Goal: Task Accomplishment & Management: Manage account settings

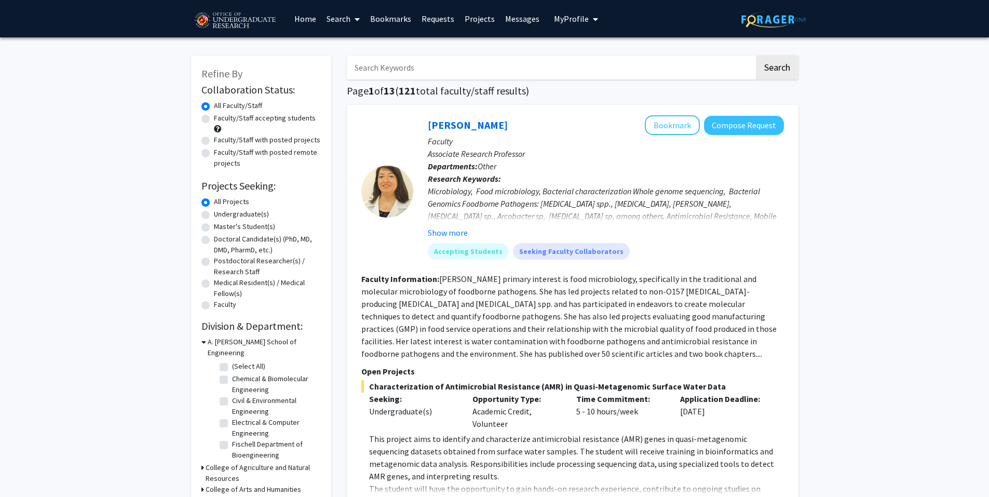
click at [589, 19] on span "My profile dropdown to access profile and logout" at bounding box center [593, 19] width 9 height 36
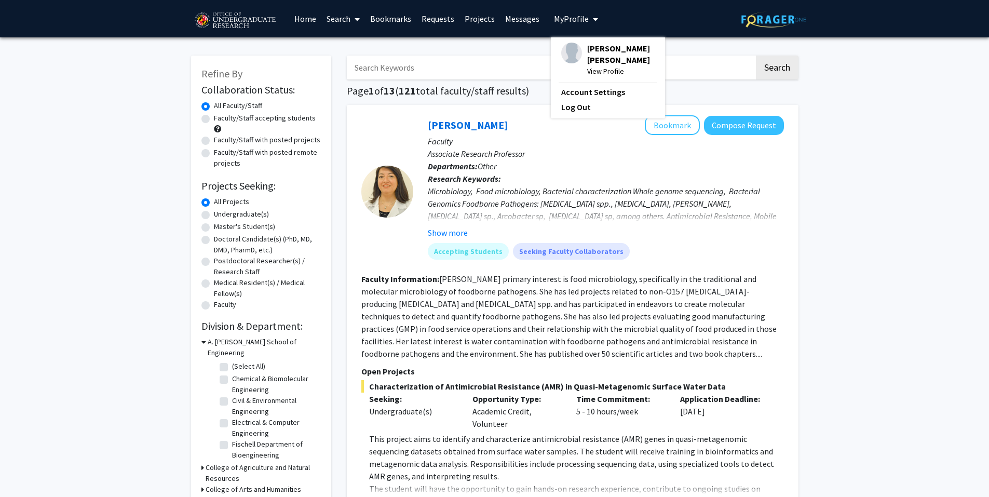
click at [573, 54] on img at bounding box center [571, 53] width 21 height 21
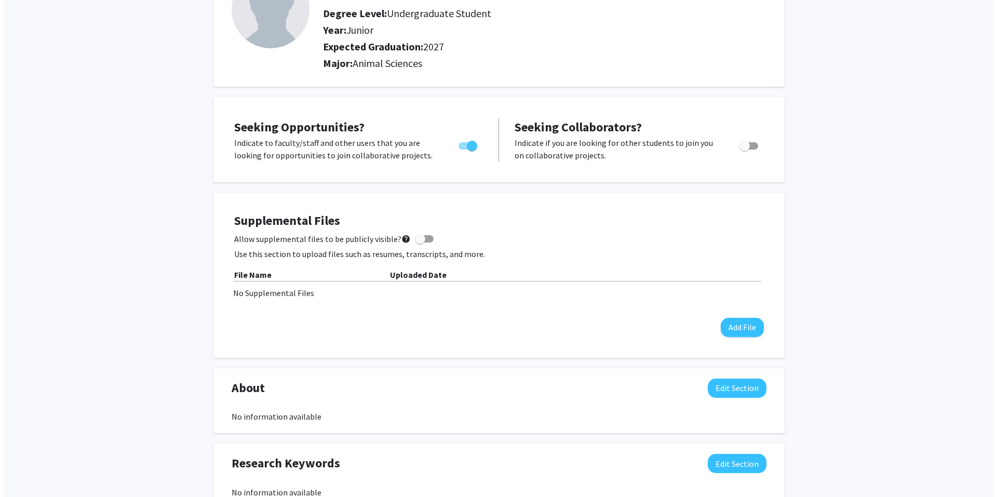
scroll to position [100, 0]
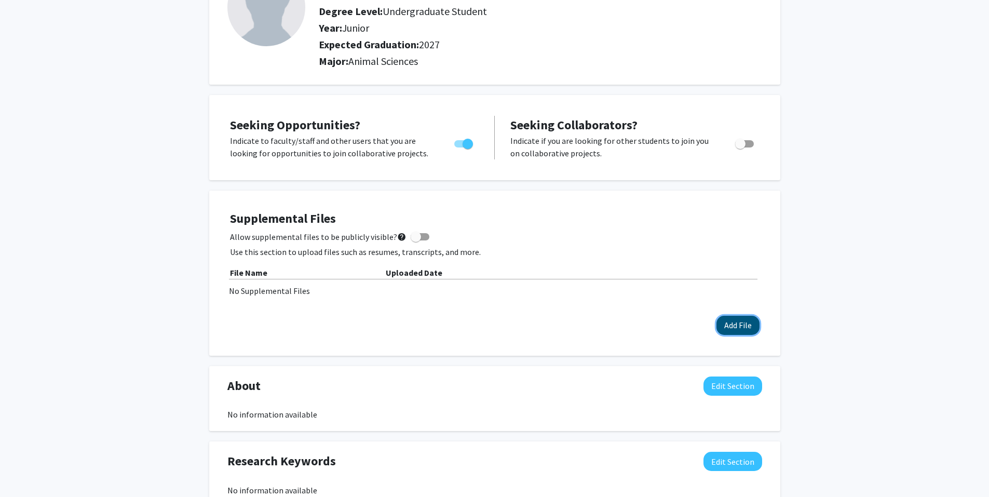
click at [739, 324] on button "Add File" at bounding box center [738, 325] width 43 height 19
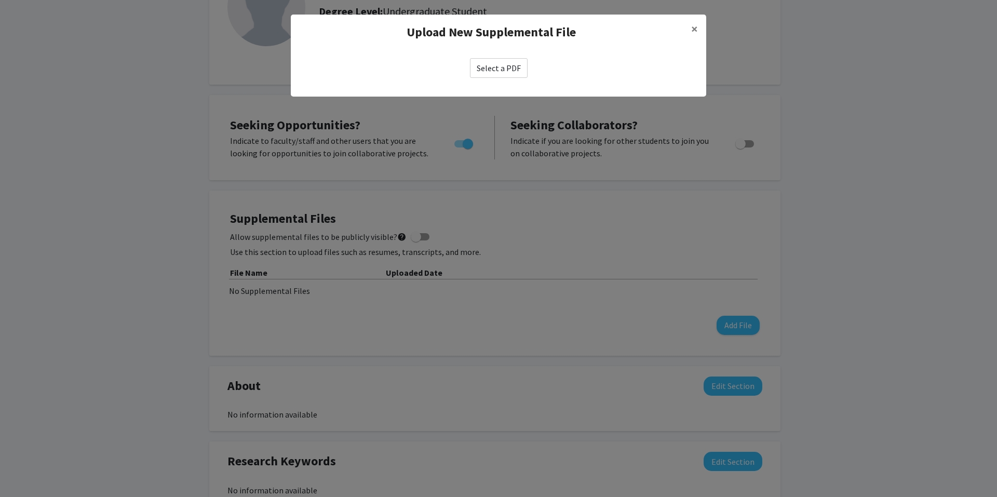
click at [481, 58] on label "Select a PDF" at bounding box center [499, 68] width 58 height 20
click at [0, 0] on input "Select a PDF" at bounding box center [0, 0] width 0 height 0
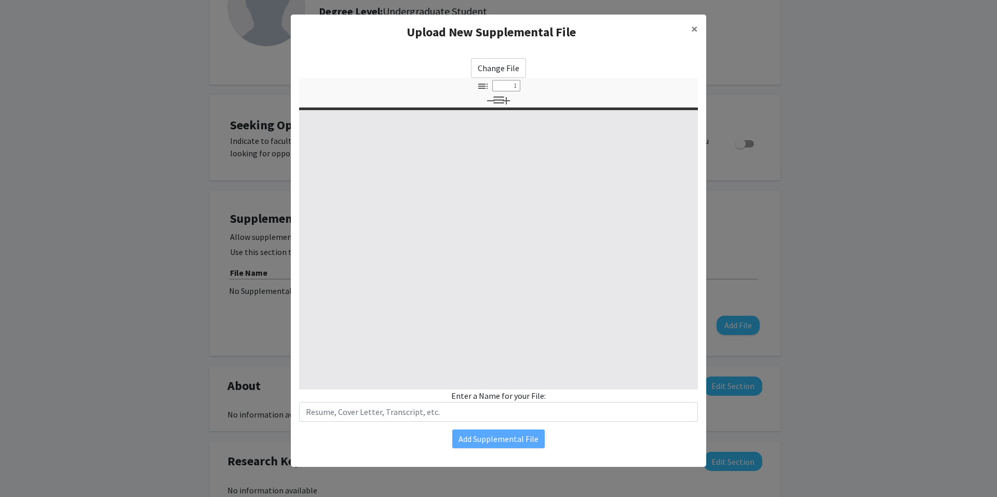
select select "custom"
type input "0"
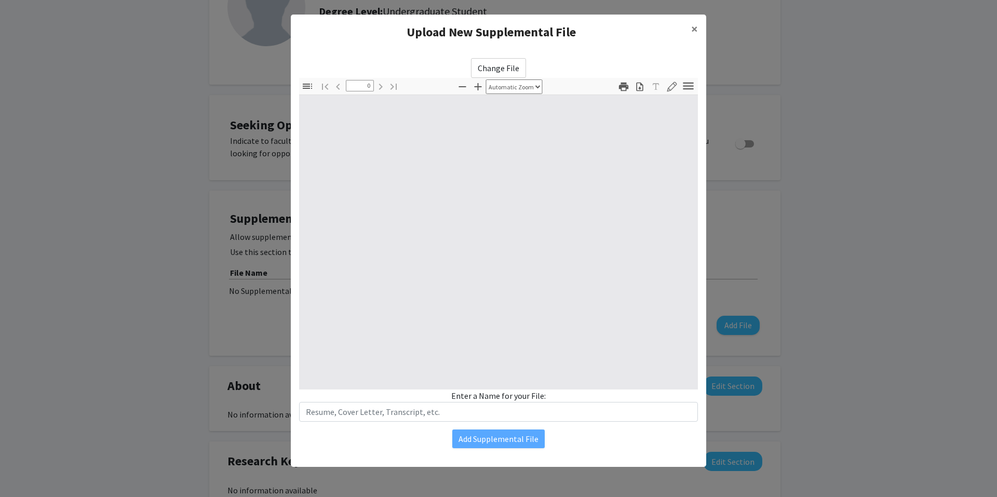
select select "custom"
type input "1"
select select "auto"
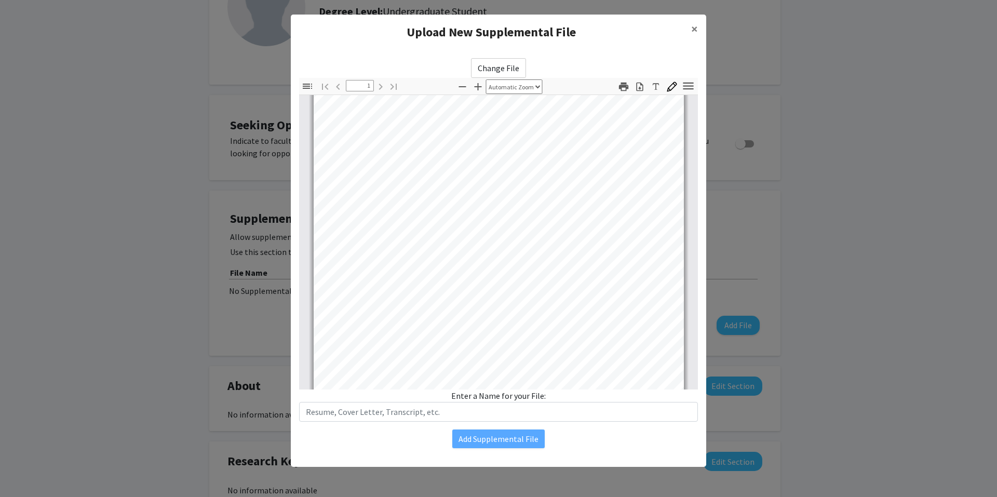
scroll to position [7, 0]
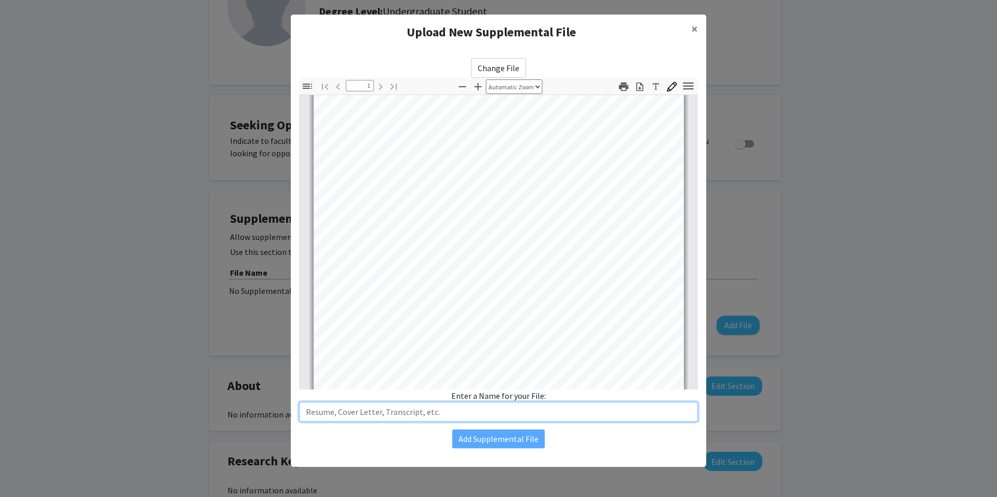
click at [393, 412] on input "text" at bounding box center [498, 412] width 399 height 20
type input "Resume"
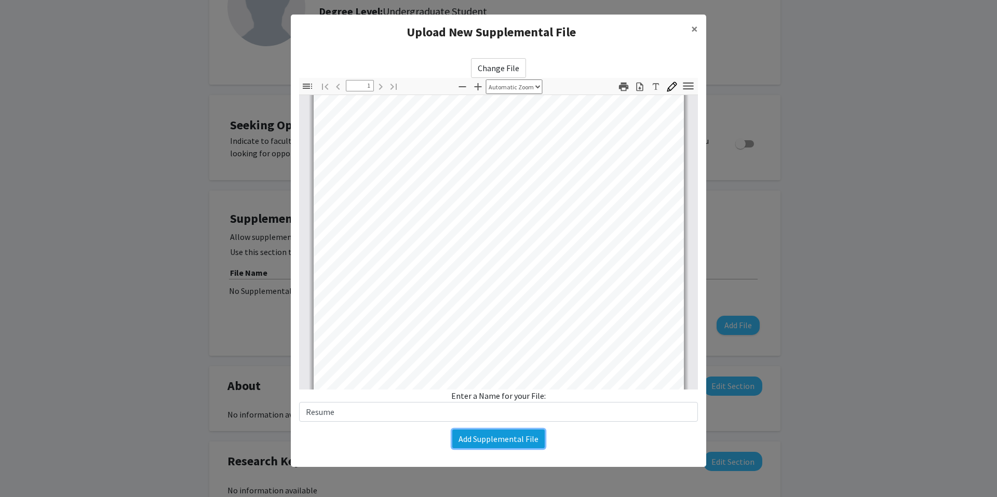
click at [469, 437] on button "Add Supplemental File" at bounding box center [498, 438] width 92 height 19
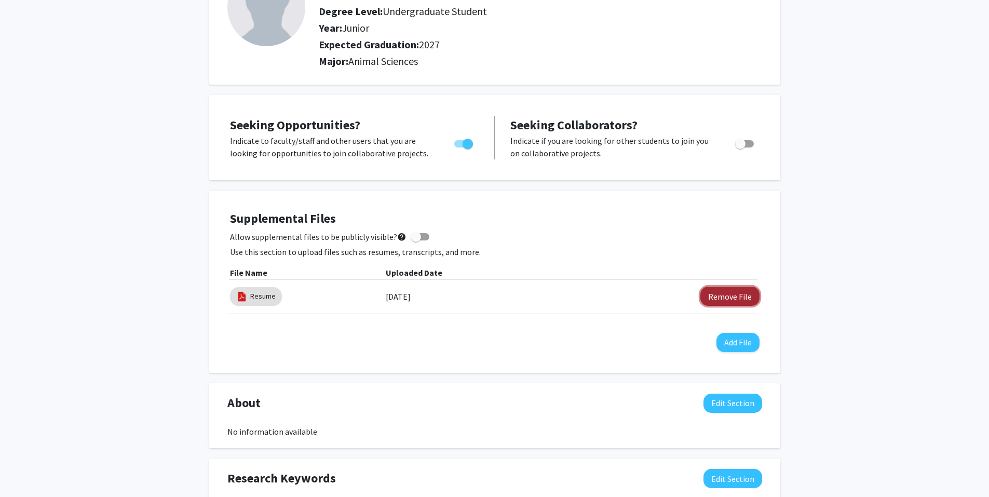
click at [722, 304] on button "Remove File" at bounding box center [730, 296] width 59 height 19
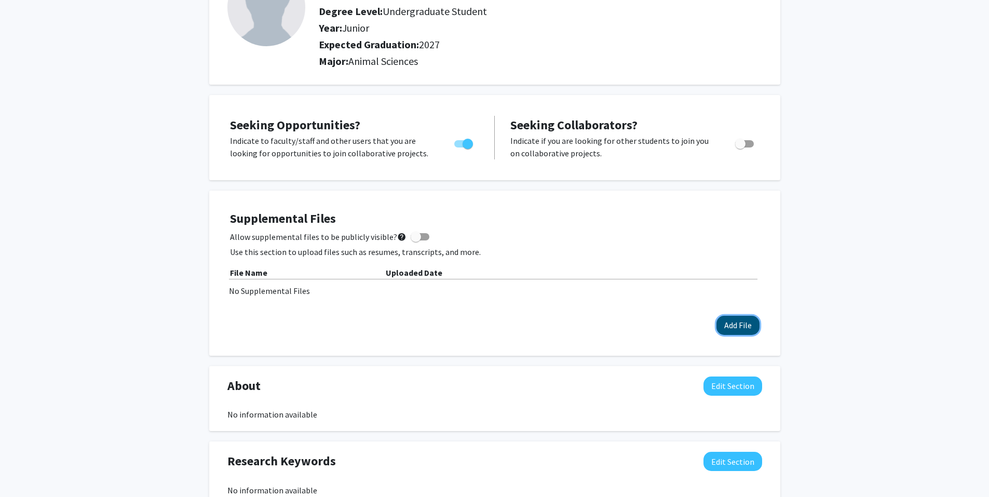
click at [728, 331] on button "Add File" at bounding box center [738, 325] width 43 height 19
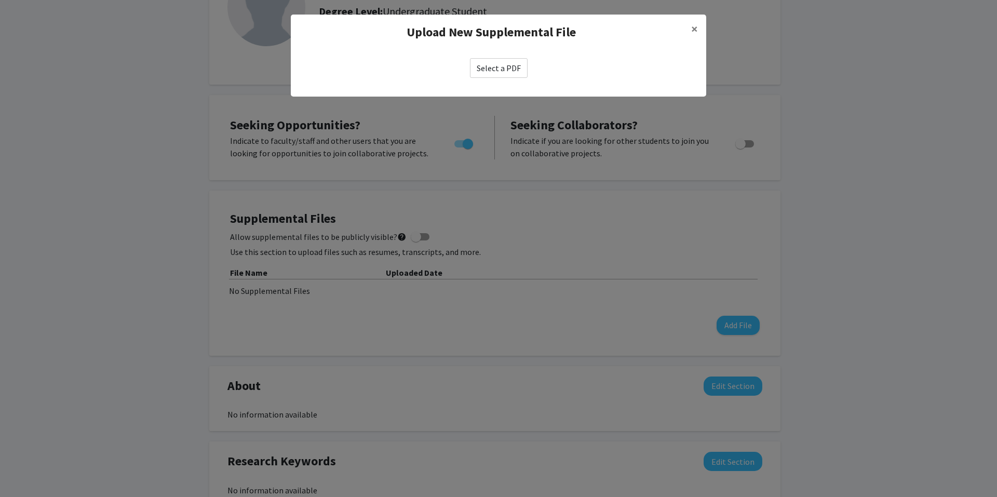
click at [510, 73] on label "Select a PDF" at bounding box center [499, 68] width 58 height 20
click at [0, 0] on input "Select a PDF" at bounding box center [0, 0] width 0 height 0
select select "custom"
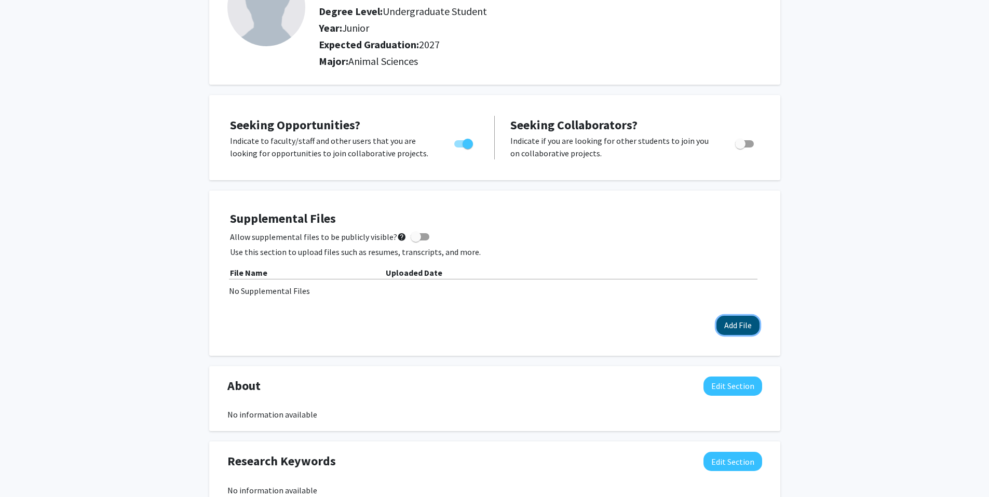
click at [734, 329] on button "Add File" at bounding box center [738, 325] width 43 height 19
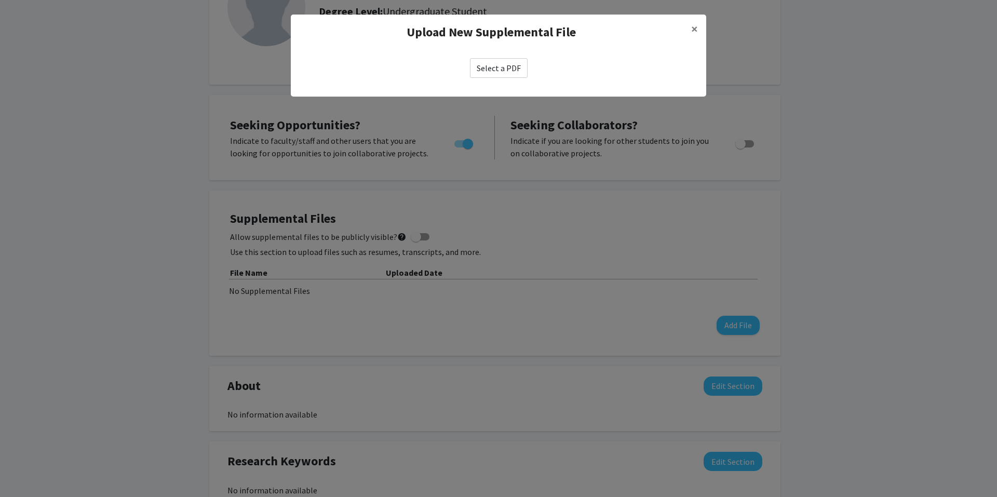
click at [506, 63] on label "Select a PDF" at bounding box center [499, 68] width 58 height 20
click at [0, 0] on input "Select a PDF" at bounding box center [0, 0] width 0 height 0
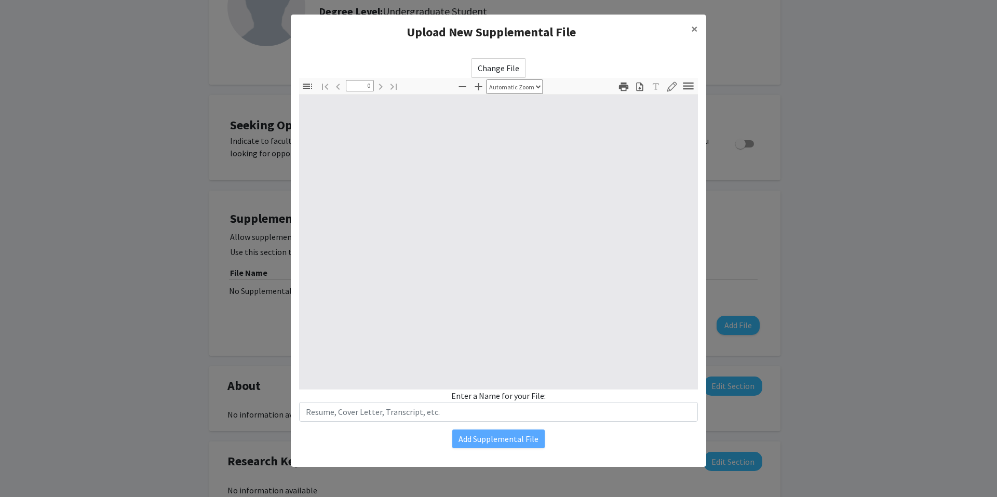
select select "custom"
type input "1"
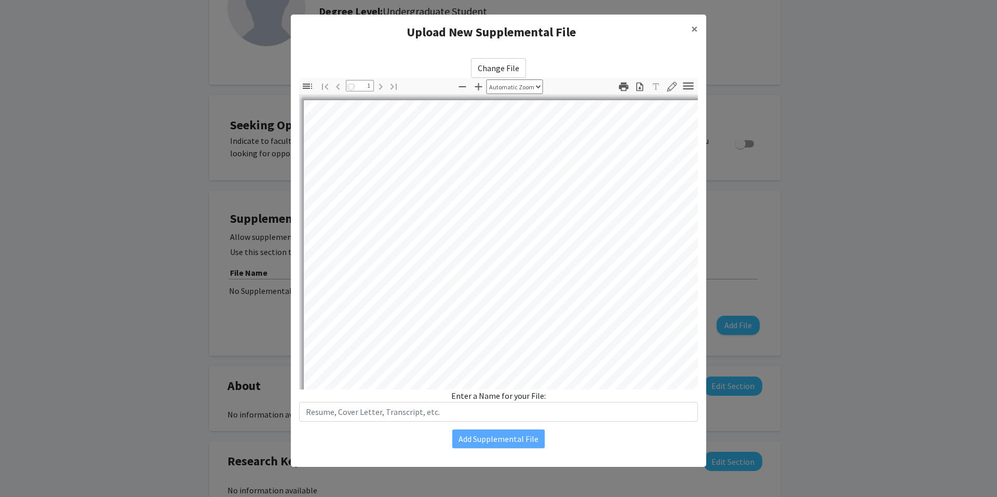
select select "auto"
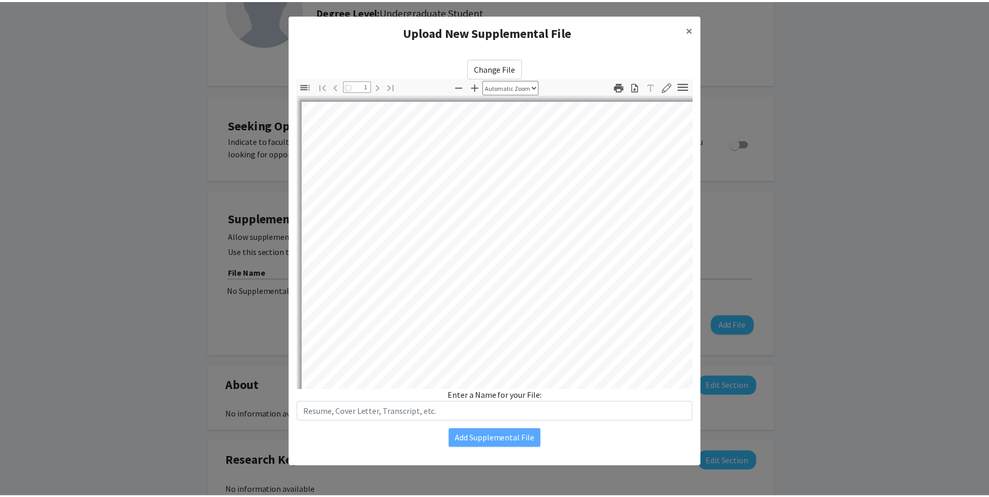
scroll to position [1, 0]
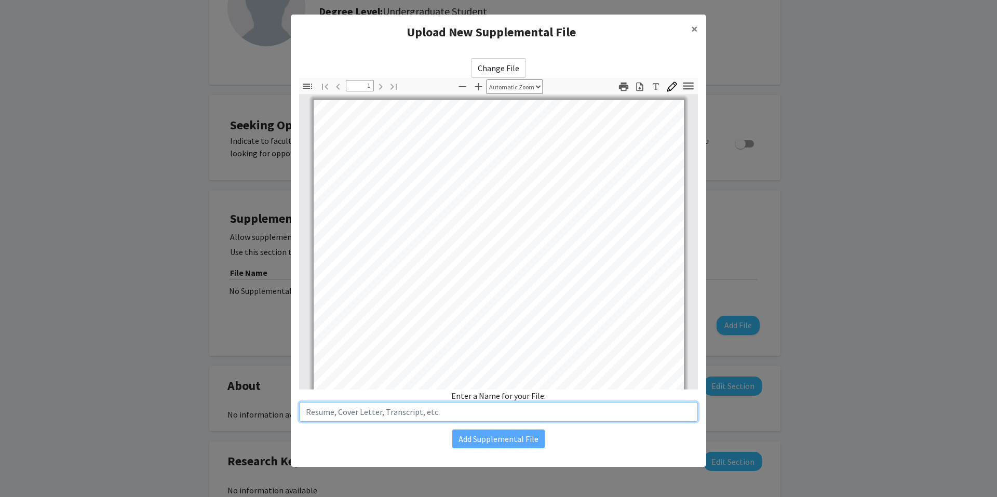
click at [400, 406] on input "text" at bounding box center [498, 412] width 399 height 20
type input "Resume"
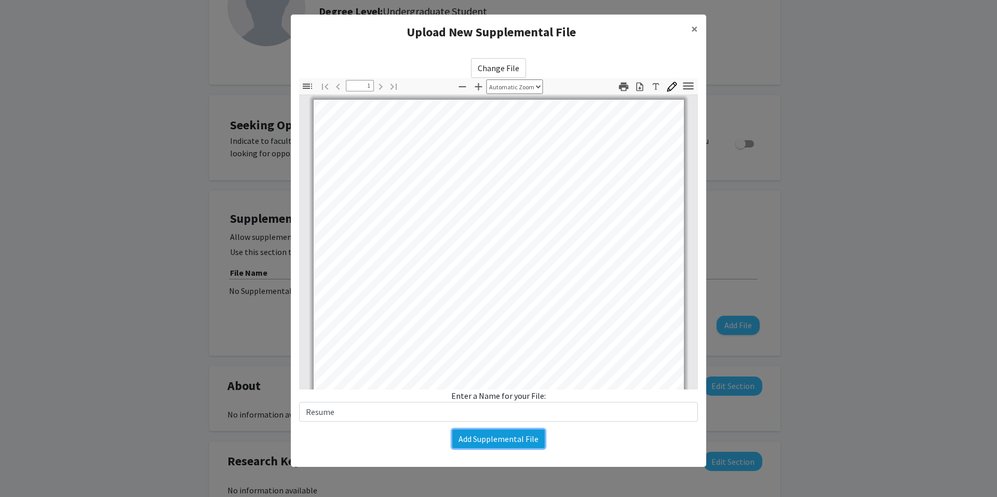
click at [477, 439] on button "Add Supplemental File" at bounding box center [498, 438] width 92 height 19
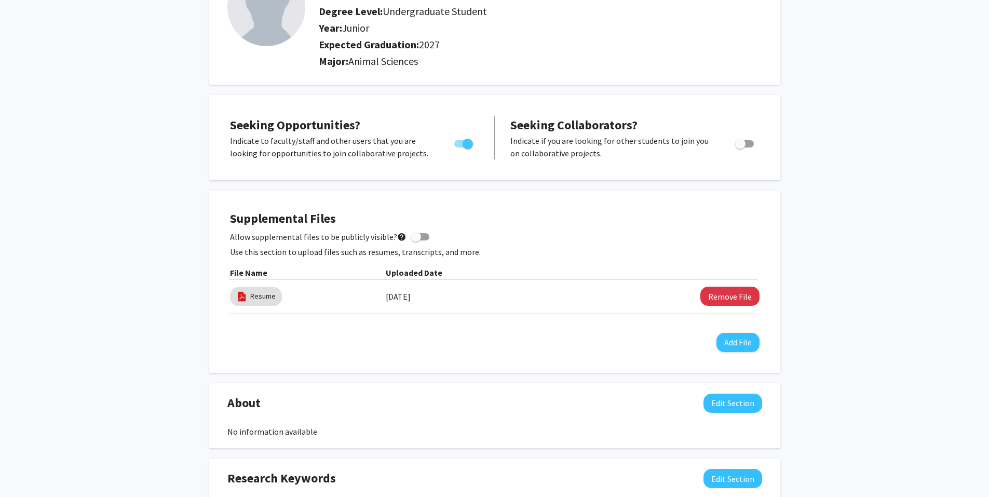
click at [414, 232] on span at bounding box center [416, 237] width 10 height 10
click at [415, 240] on input "Allow supplemental files to be publicly visible? help" at bounding box center [415, 240] width 1 height 1
checkbox input "true"
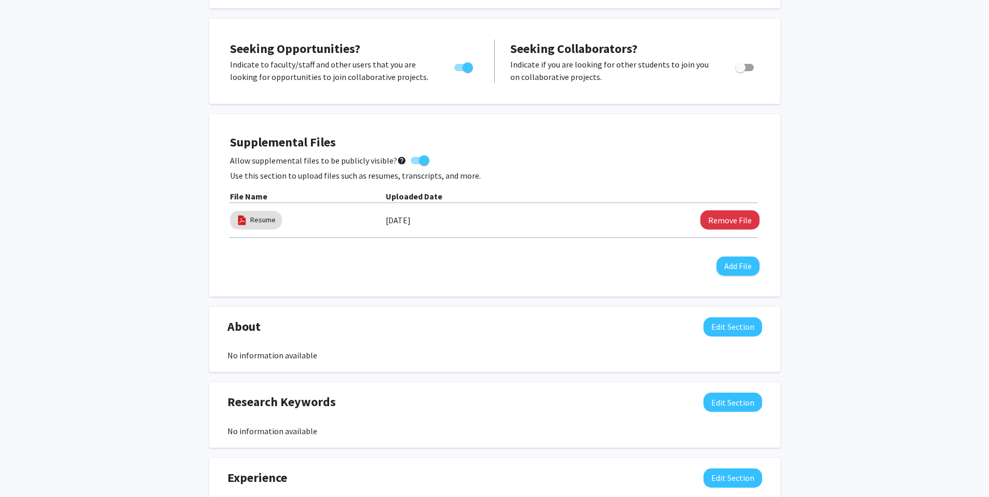
scroll to position [177, 0]
click at [742, 326] on button "Edit Section" at bounding box center [733, 326] width 59 height 19
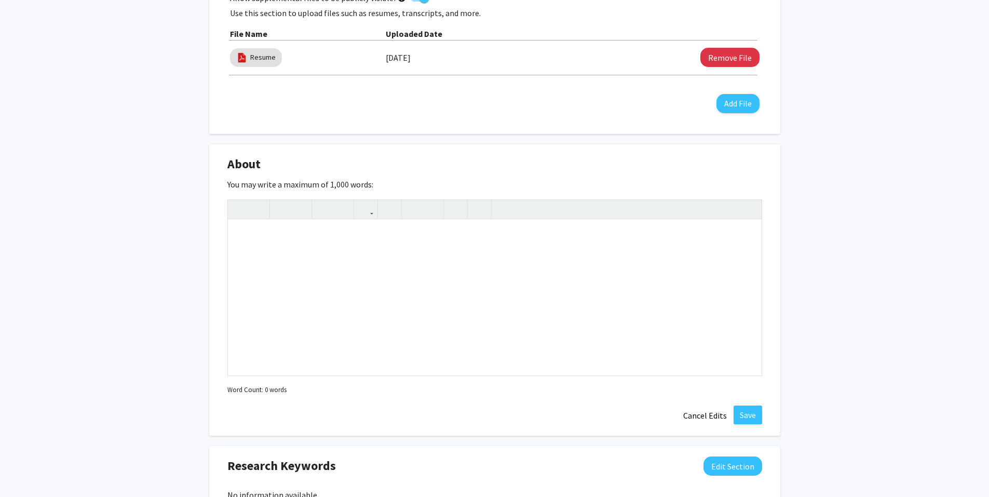
scroll to position [351, 0]
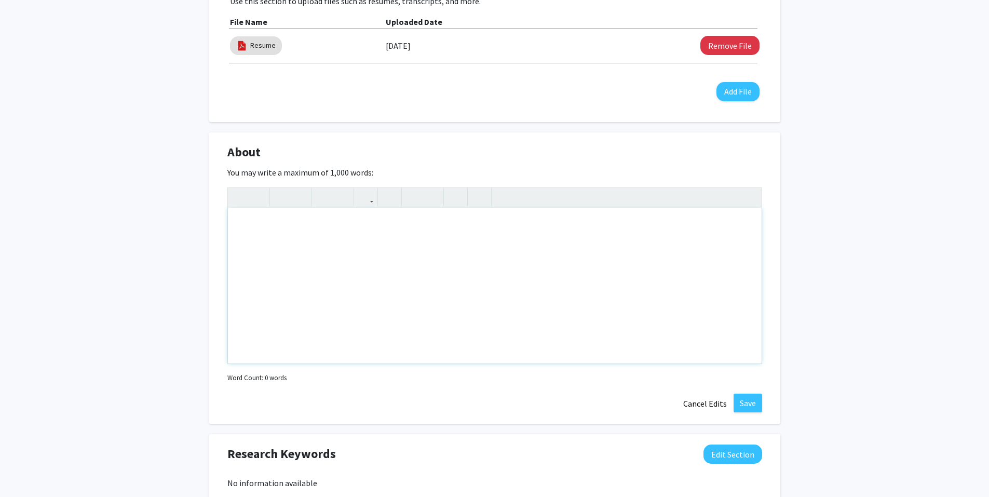
click at [664, 339] on div "Note to users with screen readers: Please deactivate our accessibility plugin f…" at bounding box center [495, 286] width 534 height 156
click at [705, 412] on button "Cancel Edits" at bounding box center [705, 404] width 57 height 20
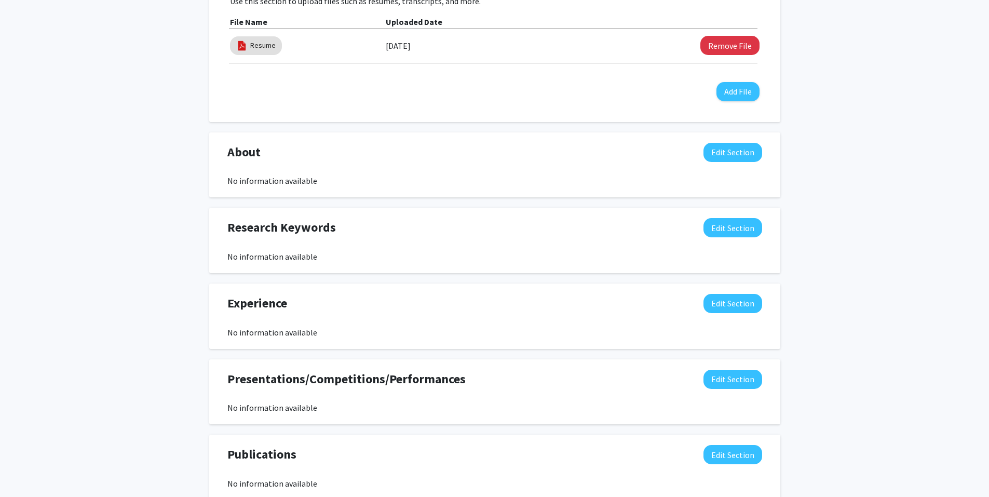
click at [705, 412] on div "No information available" at bounding box center [494, 407] width 535 height 12
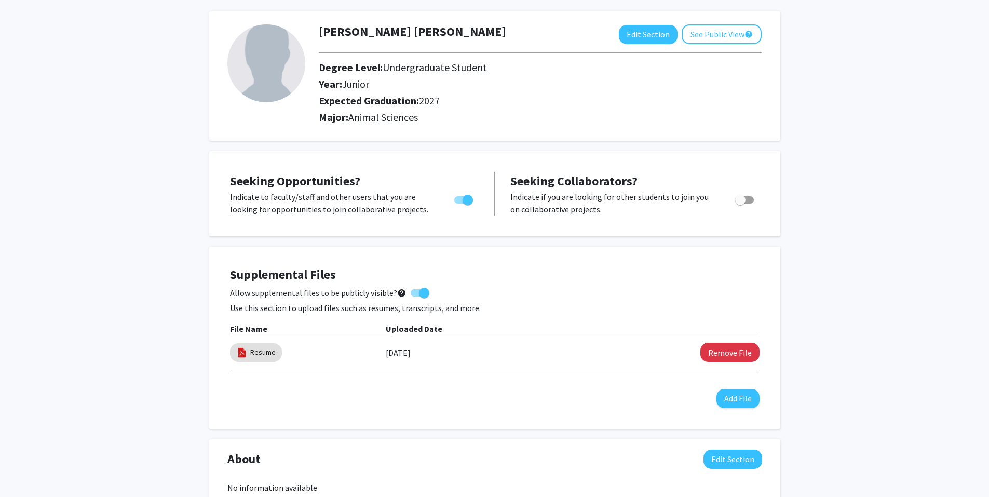
scroll to position [0, 0]
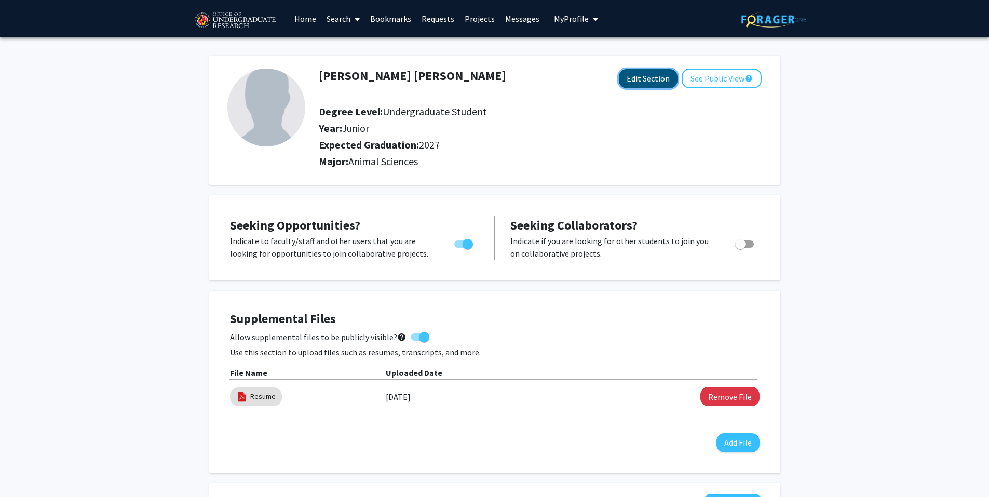
click at [645, 84] on button "Edit Section" at bounding box center [648, 78] width 59 height 19
select select "junior"
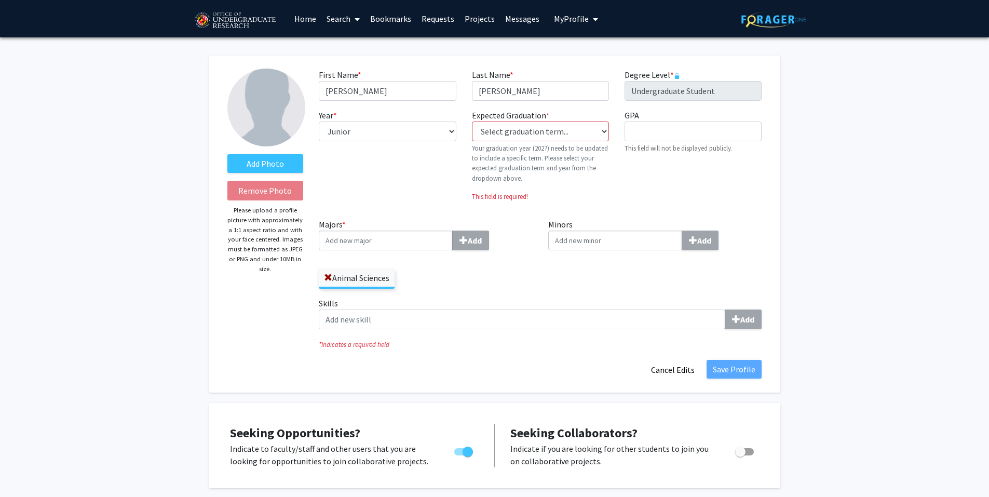
click at [274, 105] on img at bounding box center [266, 108] width 78 height 78
click at [284, 166] on label "Add Photo" at bounding box center [265, 163] width 76 height 19
click at [0, 0] on input "Add Photo" at bounding box center [0, 0] width 0 height 0
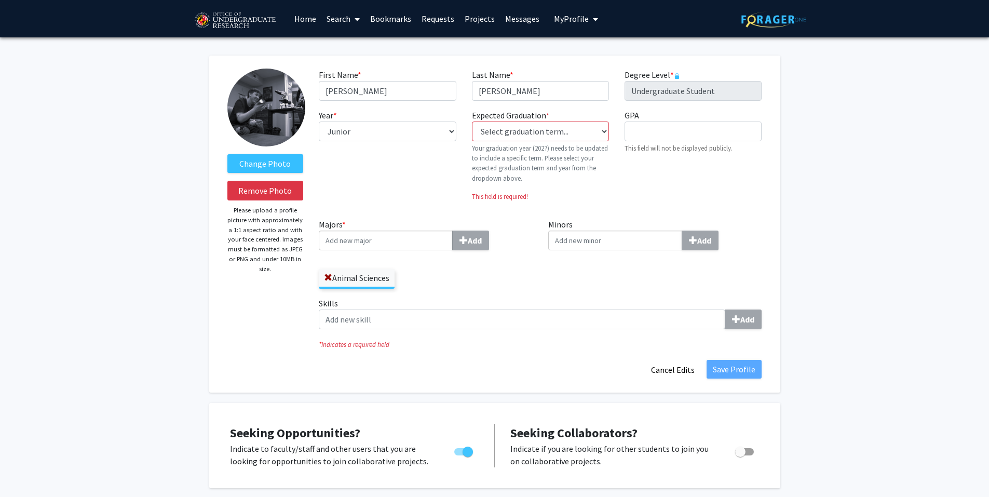
click at [257, 113] on img at bounding box center [266, 108] width 78 height 78
click at [278, 153] on div "Change Photo Remove Photo Please upload a profile picture with approximately a …" at bounding box center [266, 224] width 92 height 311
click at [528, 128] on select "Select graduation term... Previous: 2027 (Please select a specific term) Spring…" at bounding box center [540, 132] width 137 height 20
select select "38: spring_2027"
click at [472, 122] on select "Select graduation term... Previous: 2027 (Please select a specific term) Spring…" at bounding box center [540, 132] width 137 height 20
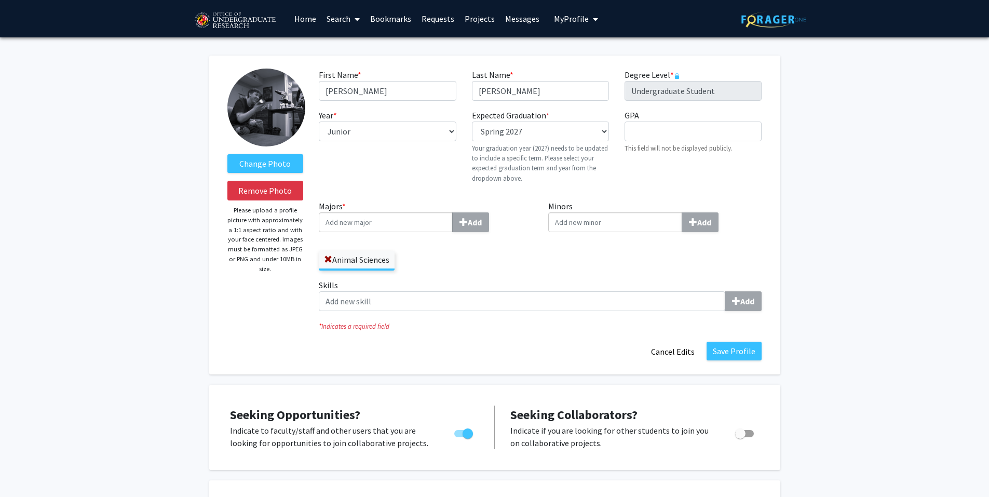
click at [398, 232] on input "Majors * Add" at bounding box center [386, 222] width 134 height 20
click at [466, 306] on input "Skills Add" at bounding box center [522, 301] width 407 height 20
click at [741, 351] on button "Save Profile" at bounding box center [734, 351] width 55 height 19
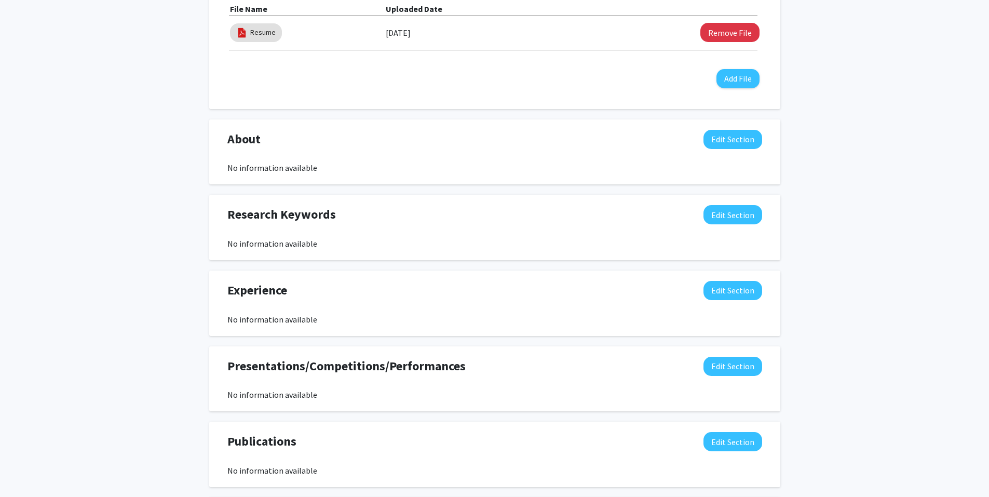
scroll to position [365, 0]
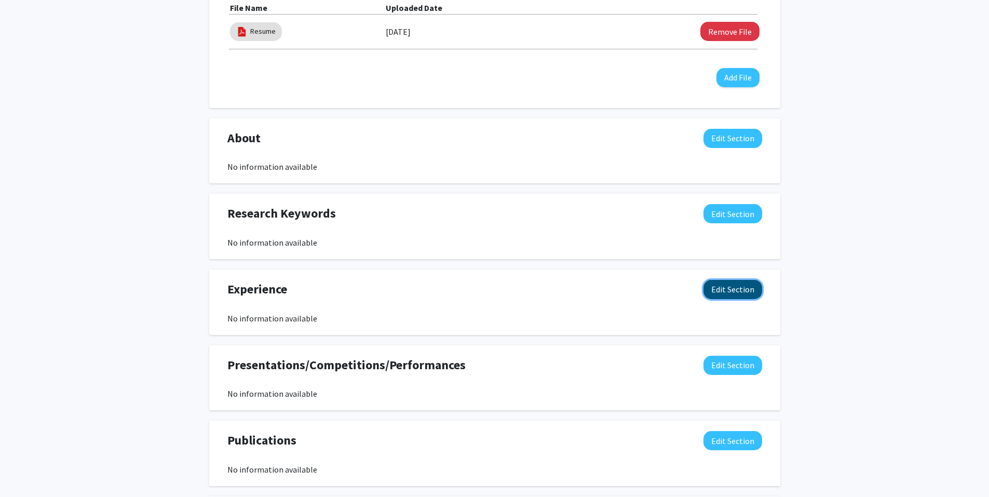
click at [733, 285] on button "Edit Section" at bounding box center [733, 289] width 59 height 19
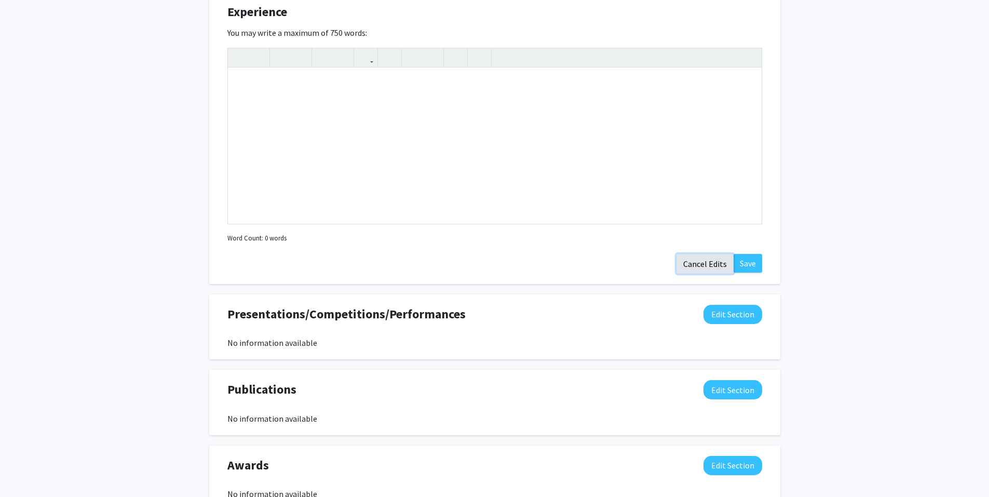
click at [695, 270] on button "Cancel Edits" at bounding box center [705, 264] width 57 height 20
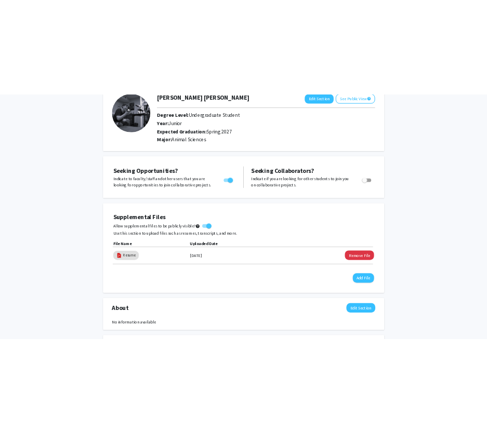
scroll to position [0, 0]
